Goal: Transaction & Acquisition: Purchase product/service

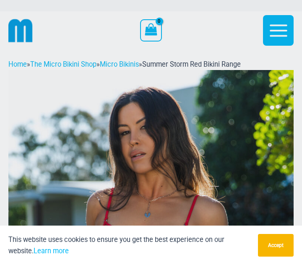
scroll to position [12, 0]
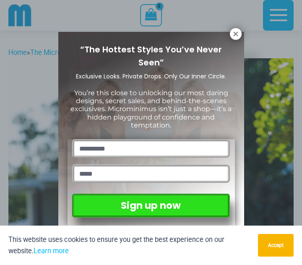
click at [239, 30] on icon at bounding box center [236, 34] width 8 height 8
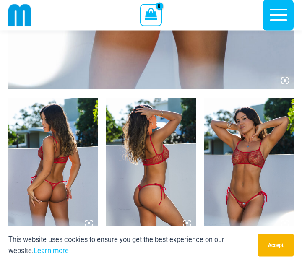
scroll to position [409, 0]
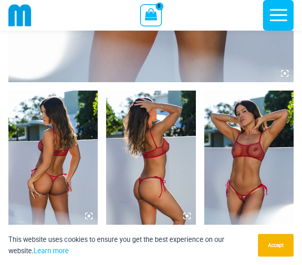
click at [62, 192] on img at bounding box center [52, 158] width 89 height 134
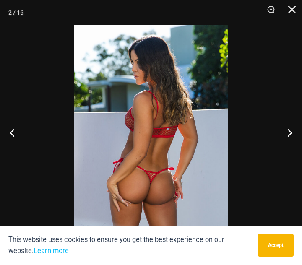
click at [291, 144] on button "Next" at bounding box center [287, 133] width 32 height 42
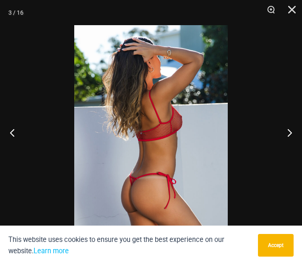
click at [295, 142] on button "Next" at bounding box center [287, 133] width 32 height 42
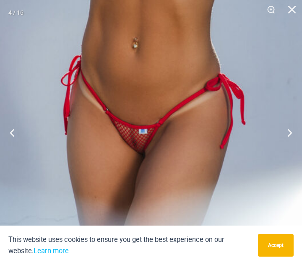
click at [289, 144] on button "Next" at bounding box center [287, 133] width 32 height 42
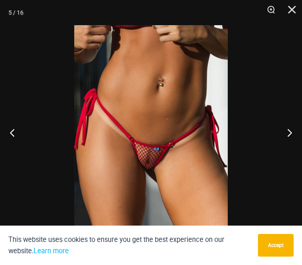
click at [290, 143] on button "Next" at bounding box center [287, 133] width 32 height 42
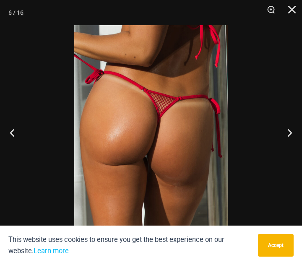
click at [291, 139] on button "Next" at bounding box center [287, 133] width 32 height 42
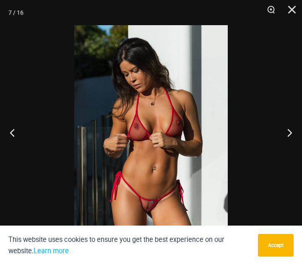
click at [292, 142] on button "Next" at bounding box center [287, 133] width 32 height 42
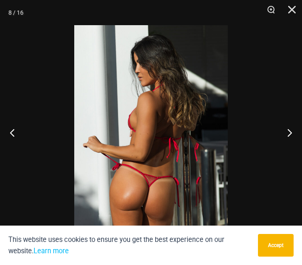
click at [293, 142] on button "Next" at bounding box center [287, 133] width 32 height 42
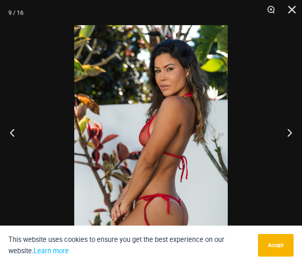
click at [293, 143] on button "Next" at bounding box center [287, 133] width 32 height 42
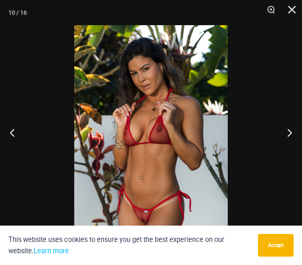
click at [293, 144] on button "Next" at bounding box center [287, 133] width 32 height 42
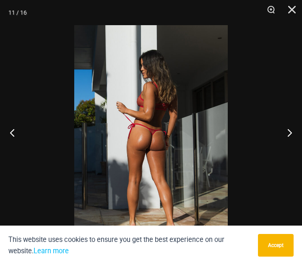
click at [293, 142] on button "Next" at bounding box center [287, 133] width 32 height 42
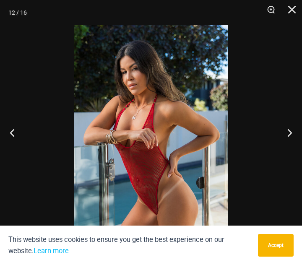
click at [292, 143] on button "Next" at bounding box center [287, 133] width 32 height 42
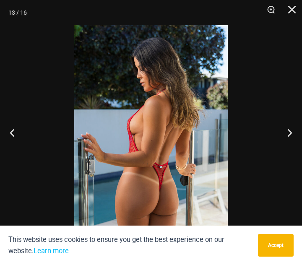
click at [292, 142] on button "Next" at bounding box center [287, 133] width 32 height 42
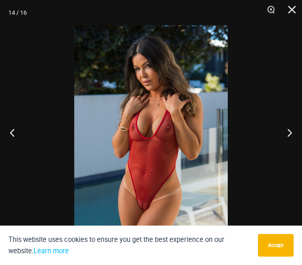
click at [292, 143] on button "Next" at bounding box center [287, 133] width 32 height 42
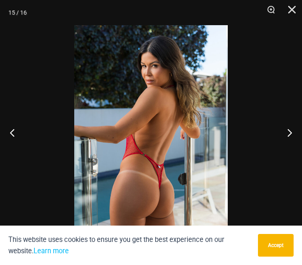
click at [293, 142] on button "Next" at bounding box center [287, 133] width 32 height 42
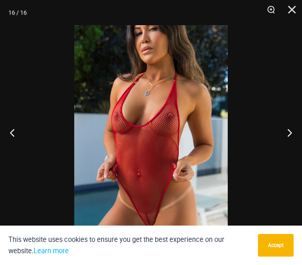
click at [291, 145] on button "Next" at bounding box center [287, 133] width 32 height 42
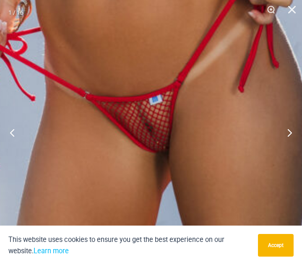
click at [294, 139] on button "Next" at bounding box center [287, 133] width 32 height 42
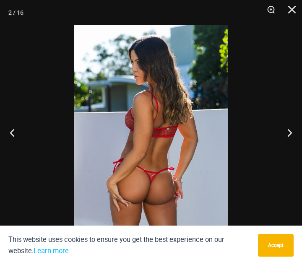
click at [292, 141] on button "Next" at bounding box center [287, 133] width 32 height 42
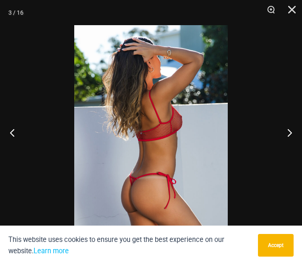
click at [292, 140] on button "Next" at bounding box center [287, 133] width 32 height 42
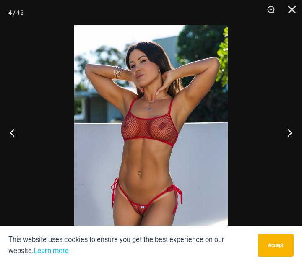
click at [293, 139] on button "Next" at bounding box center [287, 133] width 32 height 42
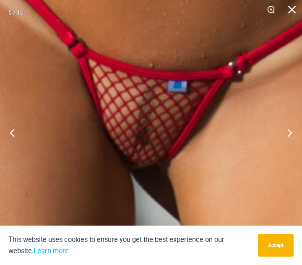
click at [295, 13] on button "Close" at bounding box center [289, 12] width 21 height 25
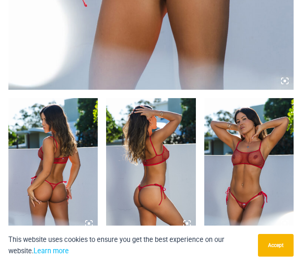
scroll to position [0, 0]
